Goal: Information Seeking & Learning: Learn about a topic

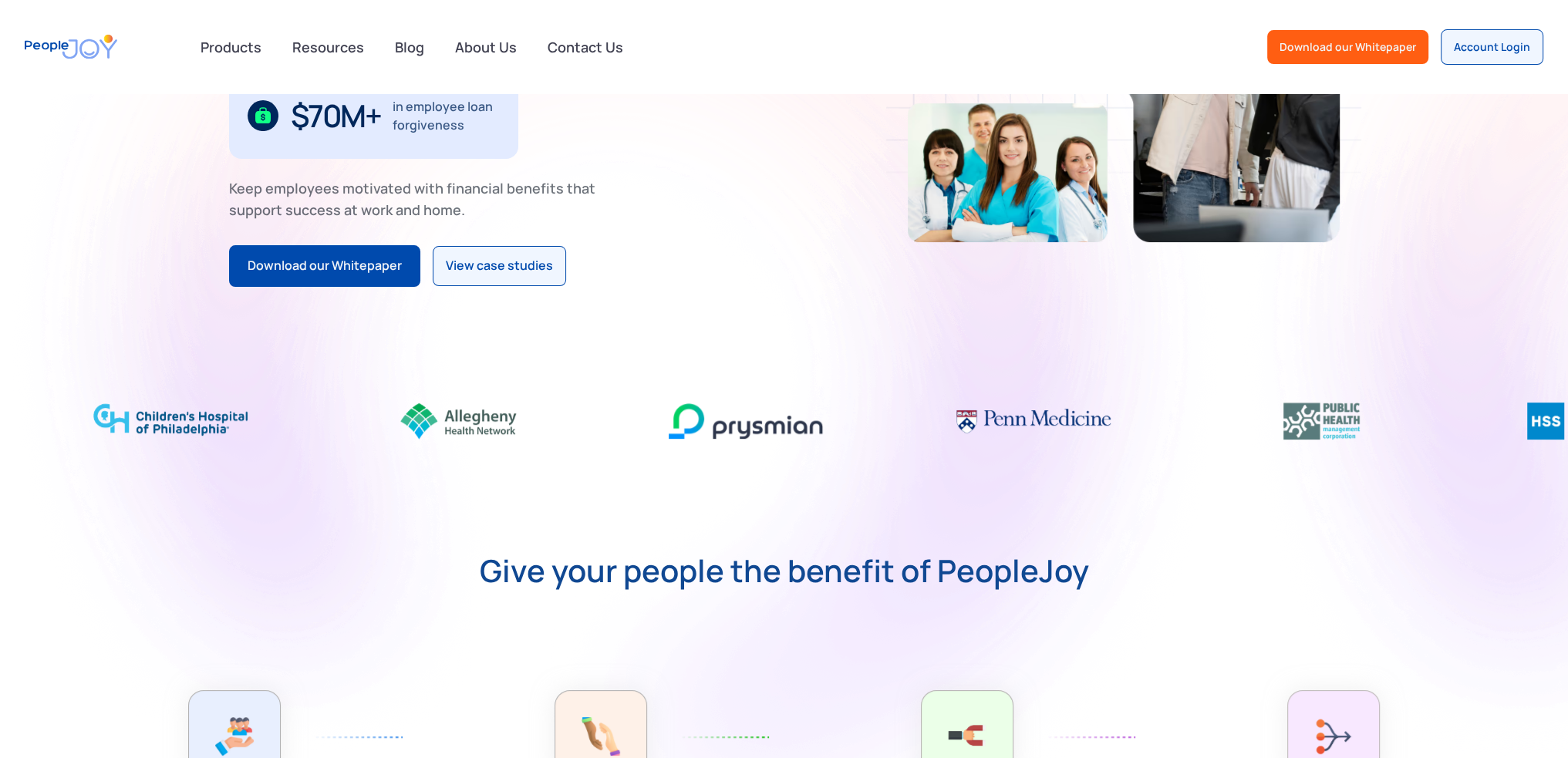
scroll to position [77, 0]
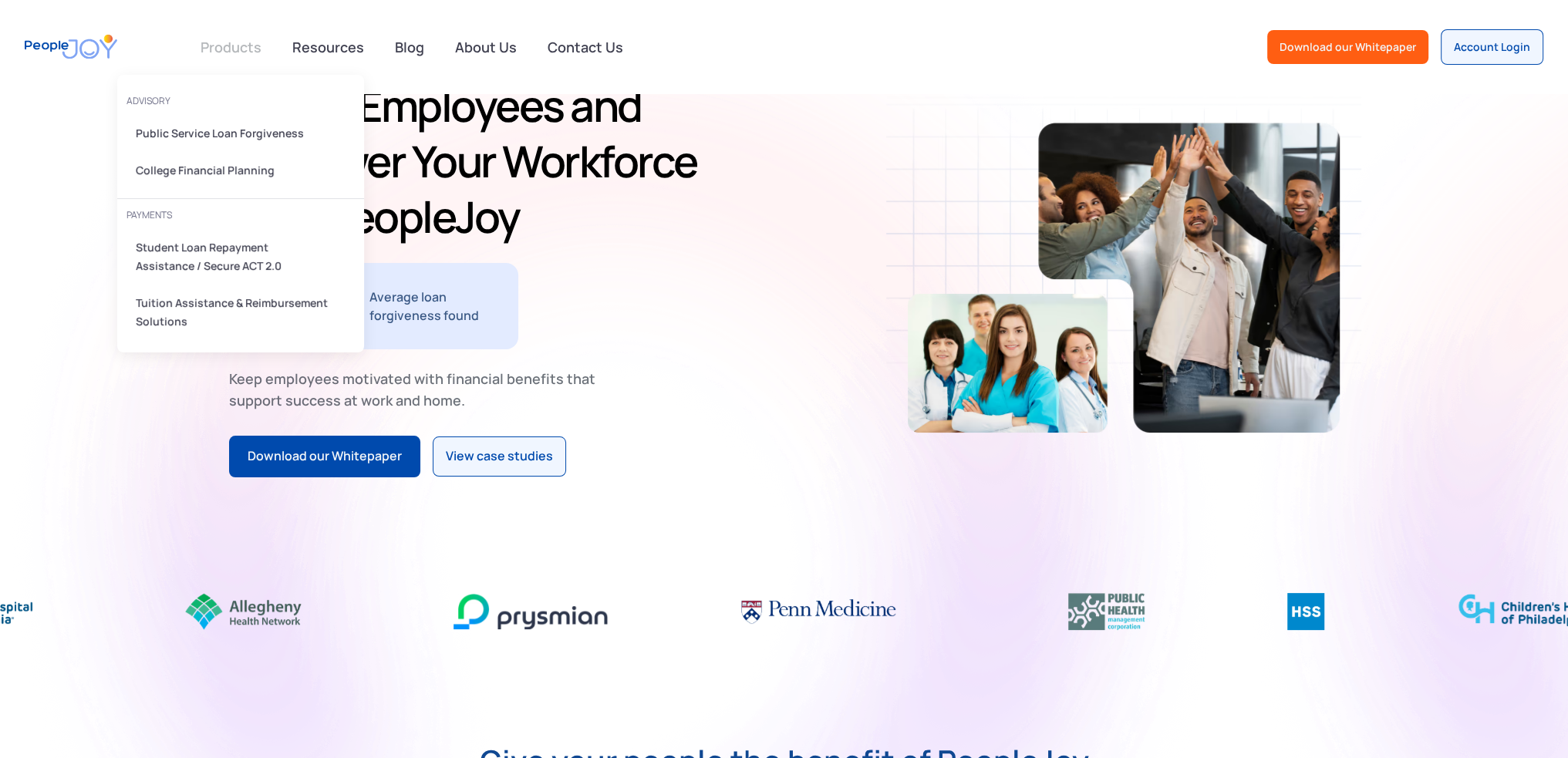
click at [252, 54] on link at bounding box center [231, 47] width 79 height 30
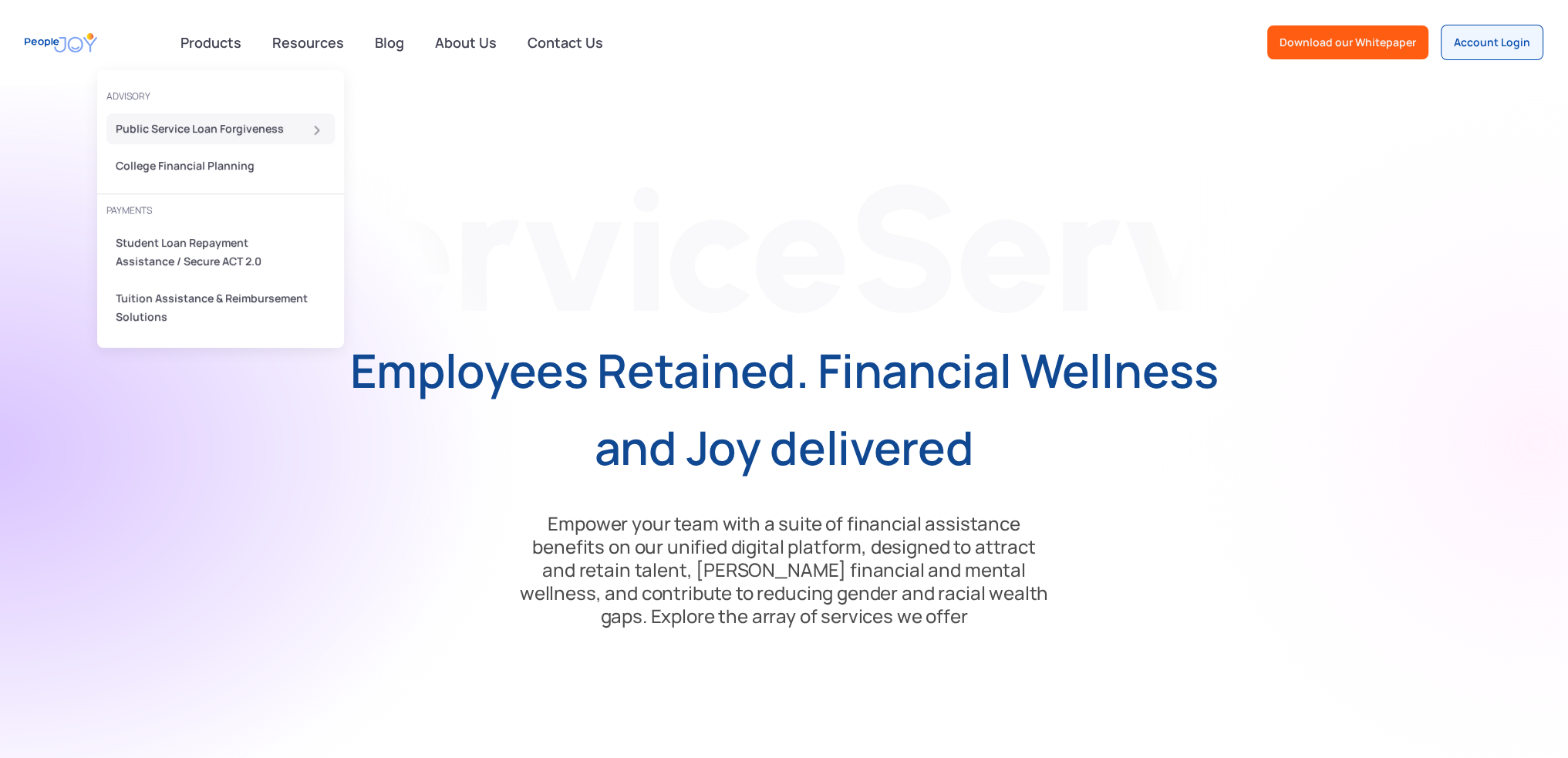
click at [210, 134] on div "Public Service Loan Forgiveness" at bounding box center [215, 128] width 200 height 19
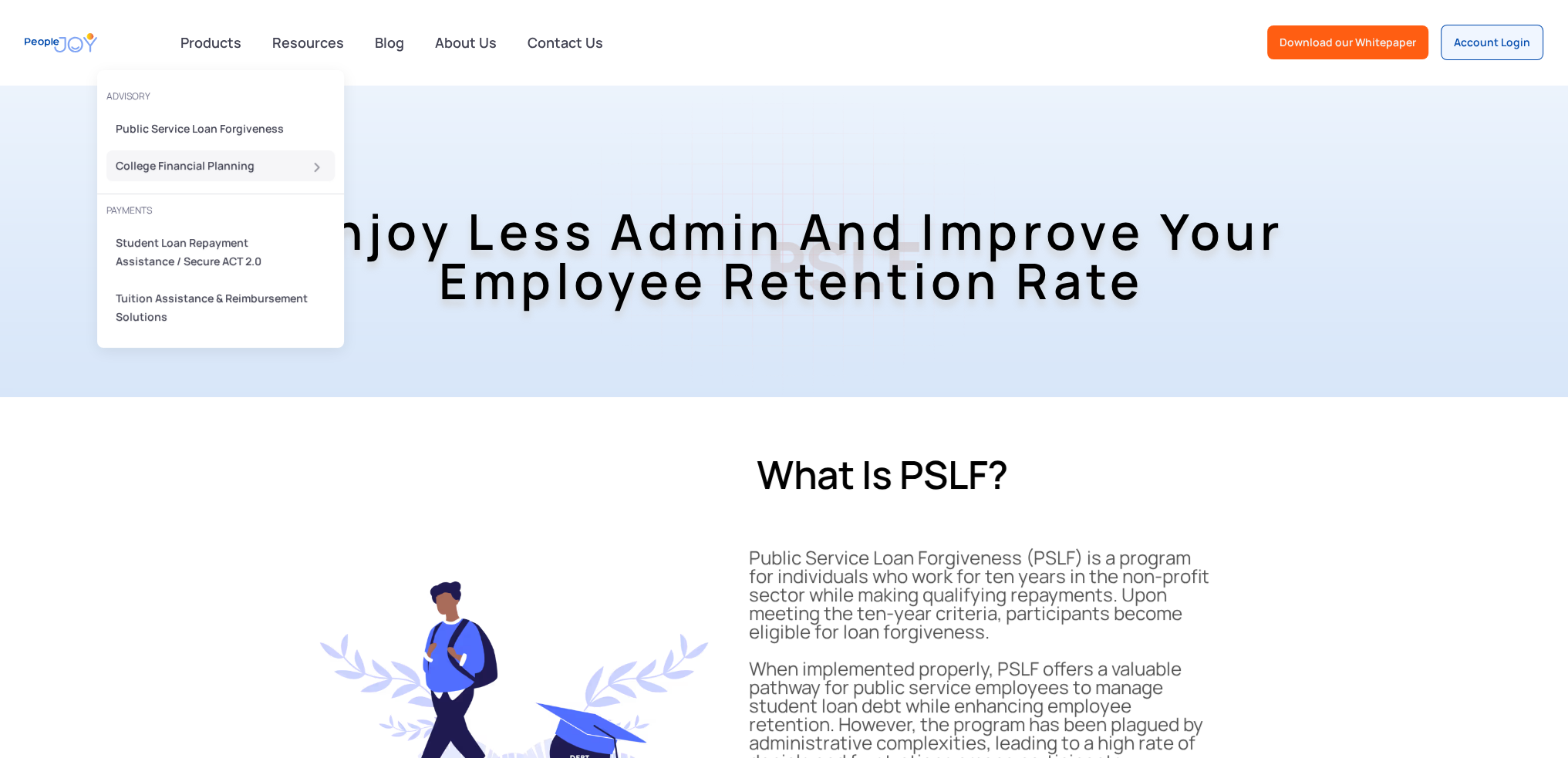
click at [227, 170] on div "College Financial Planning" at bounding box center [215, 165] width 200 height 19
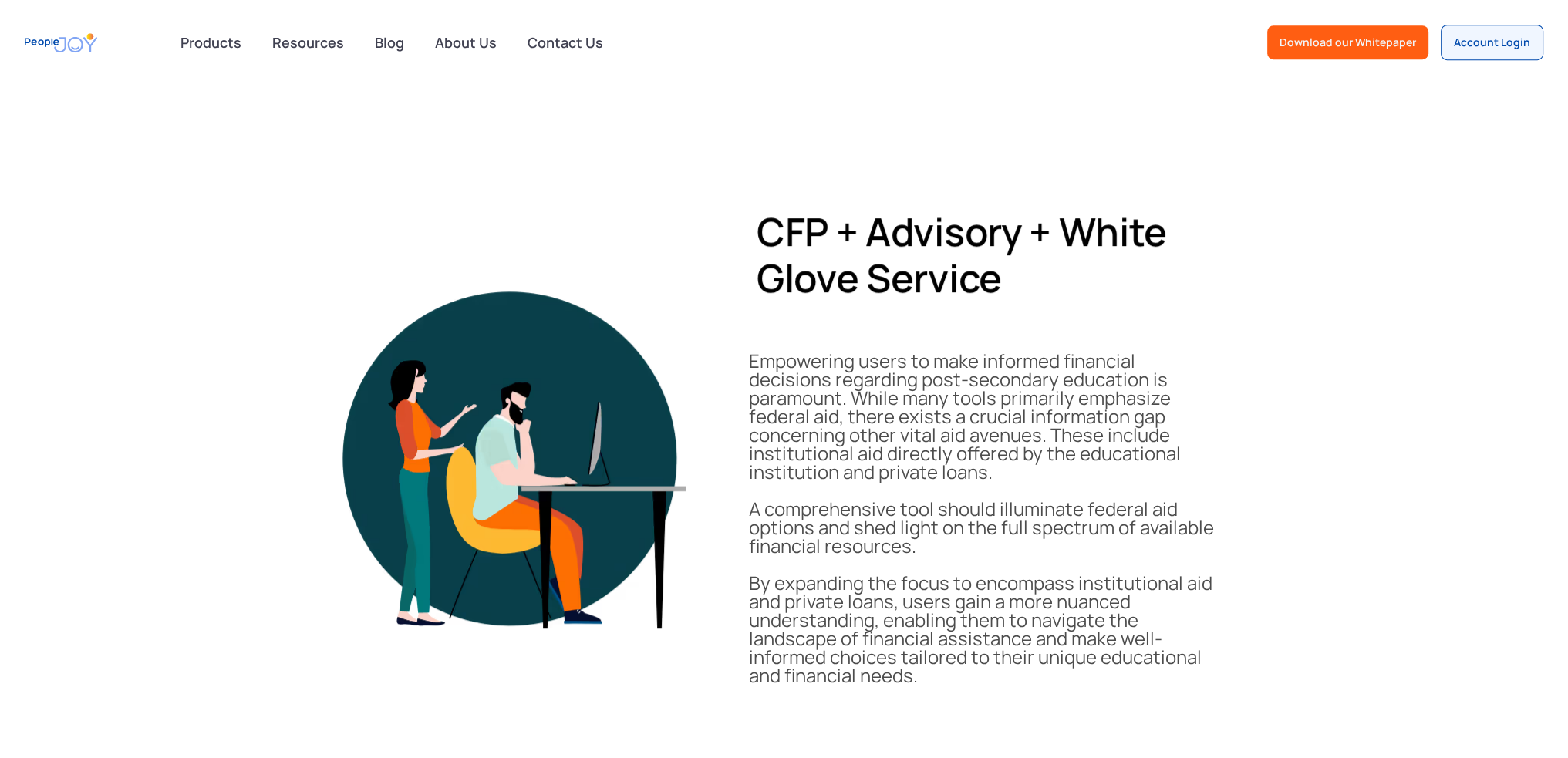
scroll to position [1233, 0]
